Goal: Task Accomplishment & Management: Use online tool/utility

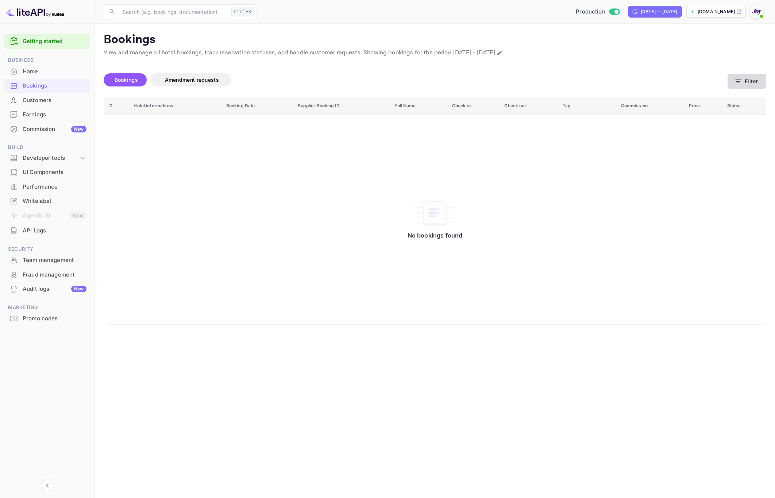
click at [754, 81] on button "Filter" at bounding box center [747, 81] width 39 height 15
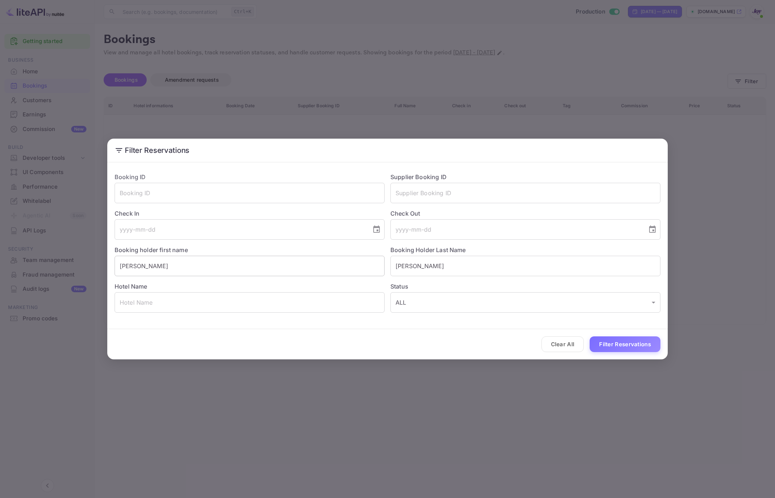
click at [216, 268] on input "[PERSON_NAME]" at bounding box center [250, 266] width 270 height 20
click at [217, 268] on input "[PERSON_NAME]" at bounding box center [250, 266] width 270 height 20
paste input "Aprim"
type input "Aprim"
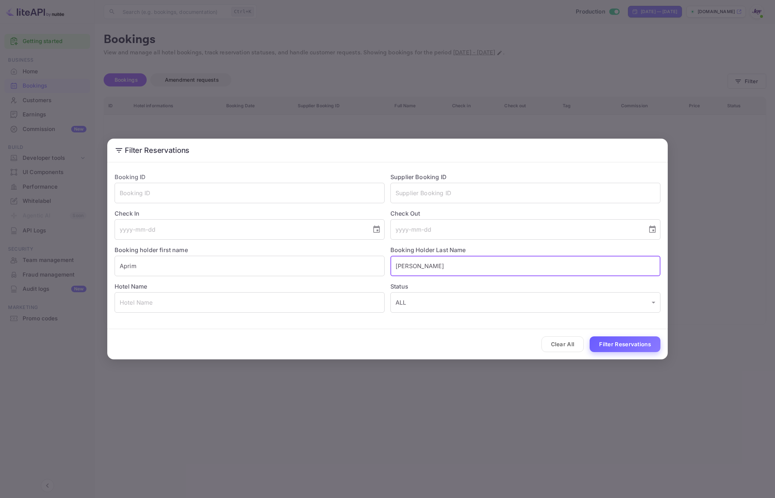
type input "[PERSON_NAME]"
click at [642, 341] on button "Filter Reservations" at bounding box center [625, 345] width 71 height 16
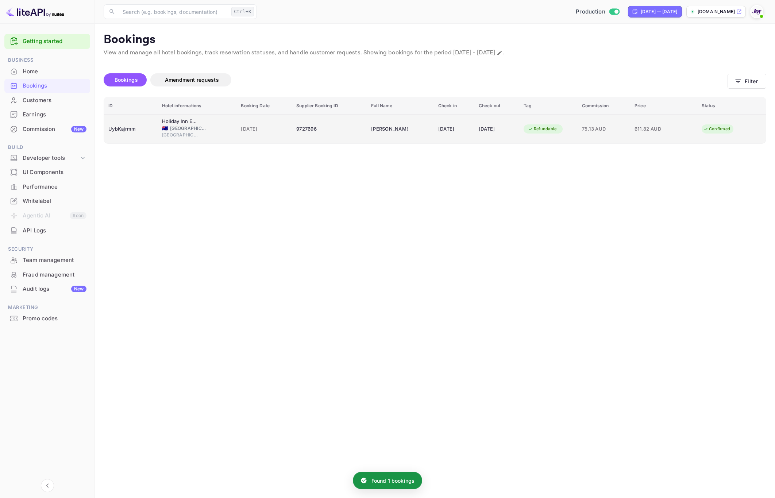
click at [217, 124] on div "Holiday Inn Express [GEOGRAPHIC_DATA], an [GEOGRAPHIC_DATA] 🇦🇺 [GEOGRAPHIC_DATA…" at bounding box center [197, 129] width 70 height 22
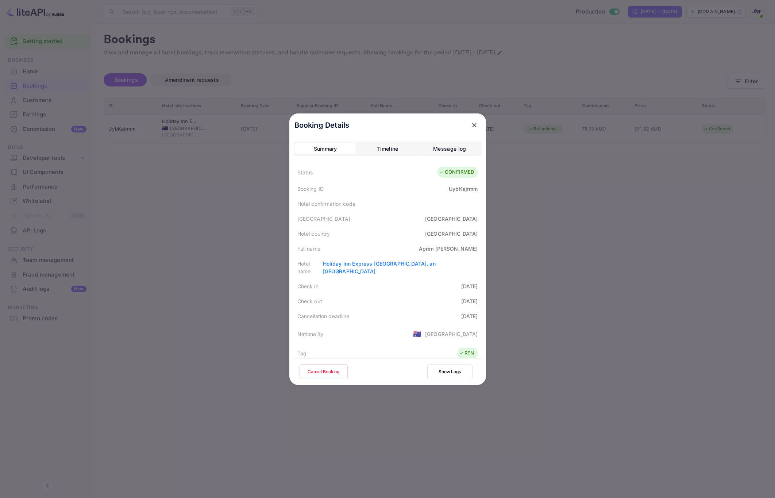
click at [574, 249] on div at bounding box center [387, 249] width 775 height 498
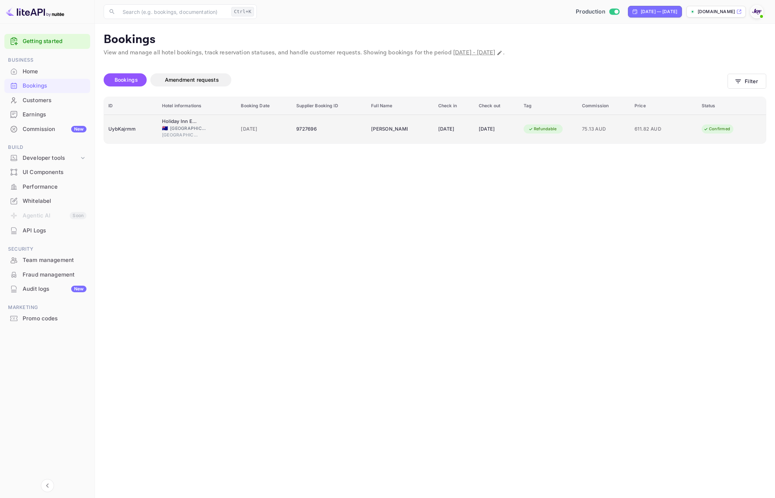
click at [308, 137] on td "9727696" at bounding box center [329, 129] width 75 height 29
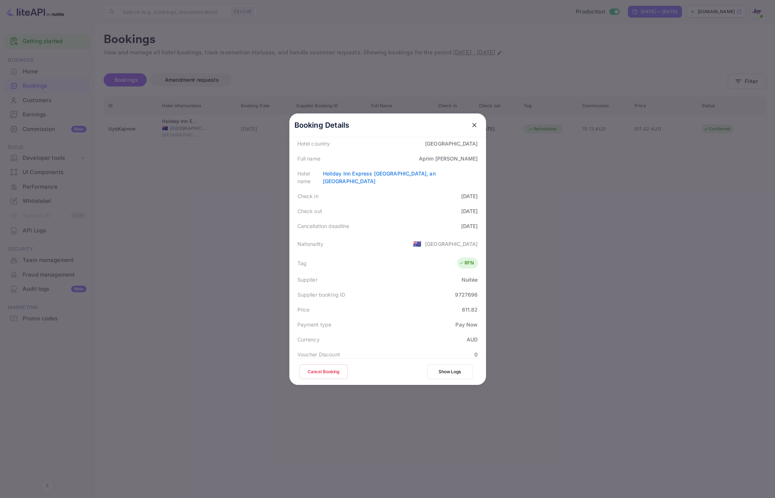
scroll to position [178, 0]
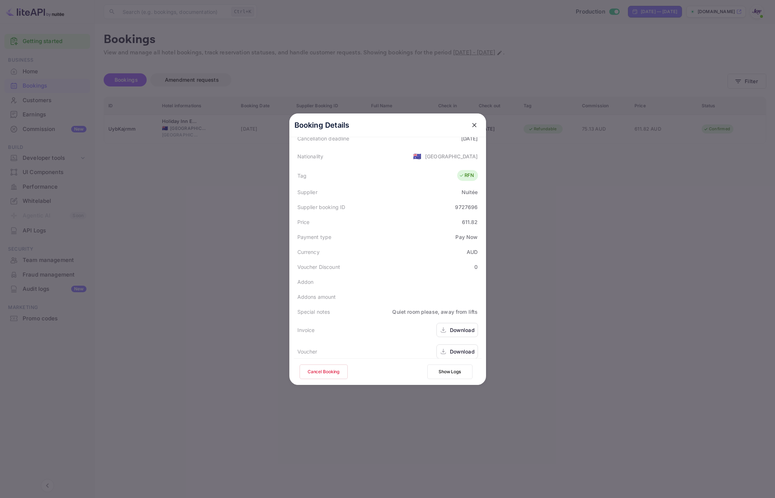
click at [454, 326] on div "Download" at bounding box center [462, 330] width 25 height 8
click at [457, 348] on div "Download" at bounding box center [462, 352] width 25 height 8
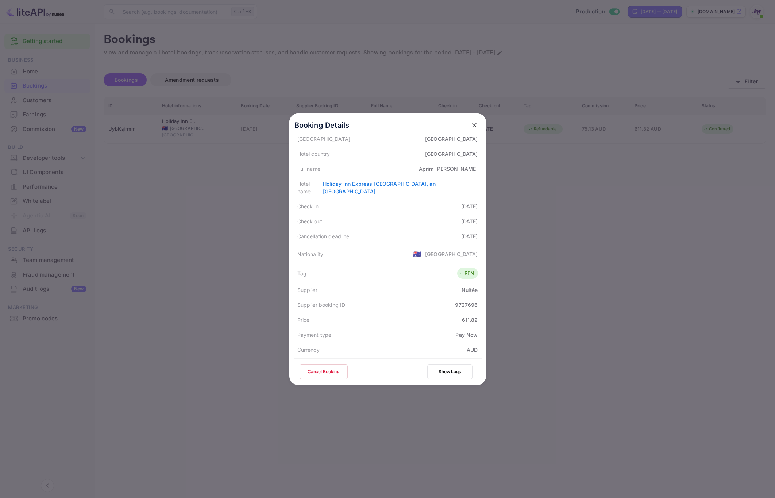
scroll to position [68, 0]
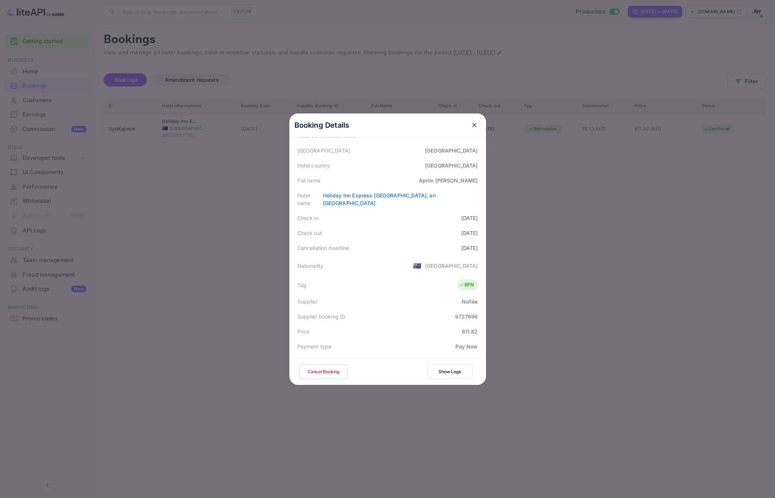
drag, startPoint x: 158, startPoint y: 218, endPoint x: 160, endPoint y: 223, distance: 5.6
click at [158, 218] on div at bounding box center [387, 249] width 775 height 498
